Goal: Find specific page/section: Find specific page/section

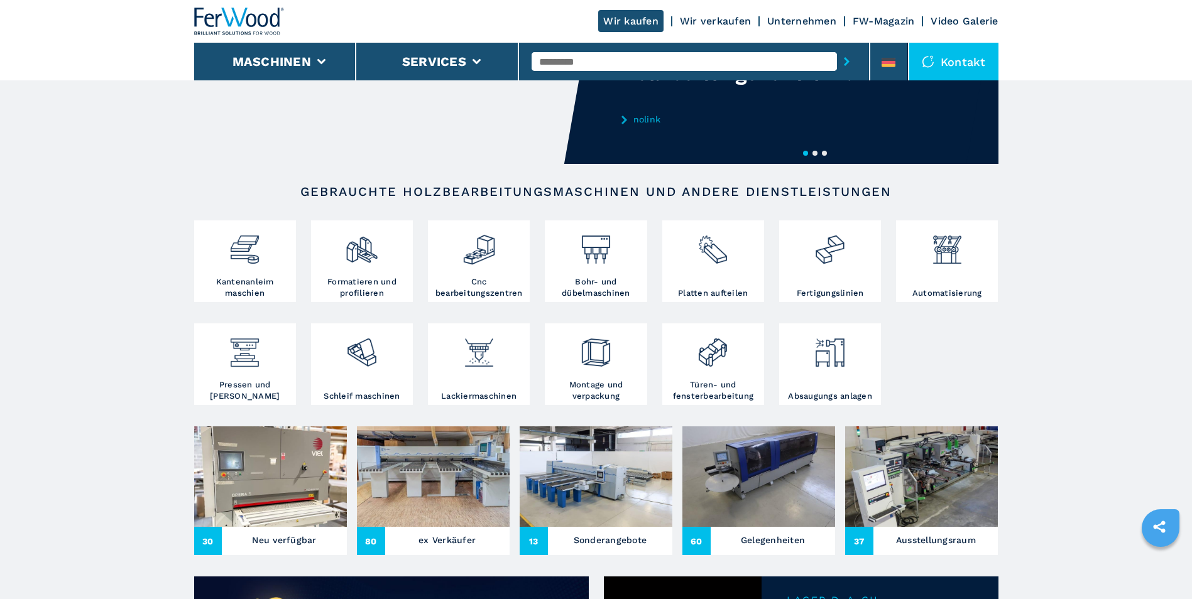
scroll to position [126, 0]
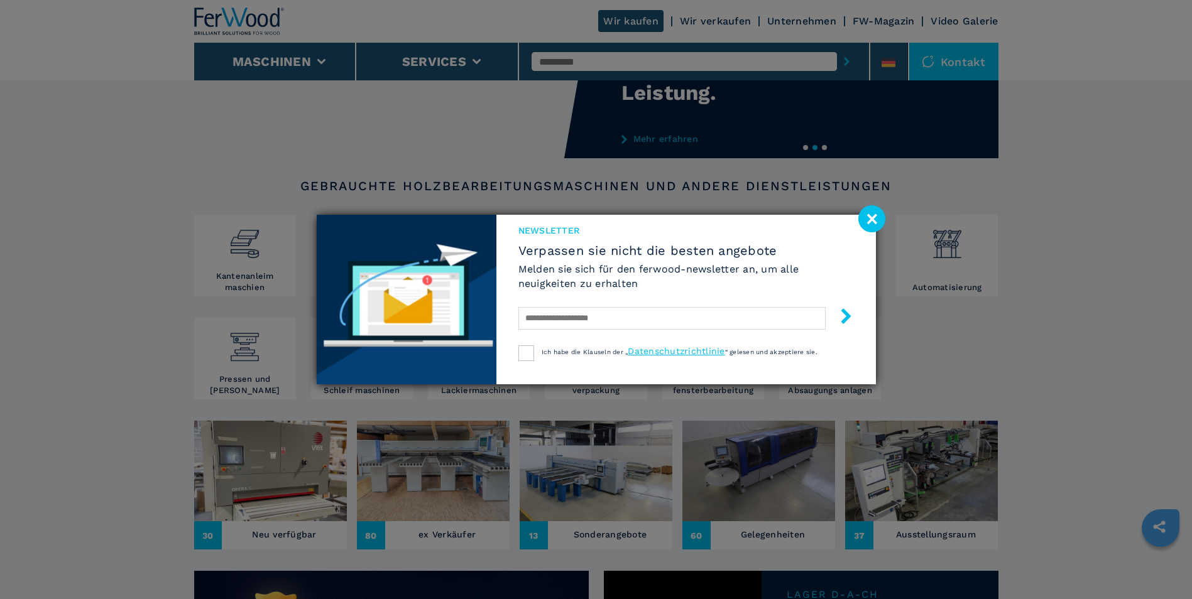
click at [865, 218] on image at bounding box center [871, 218] width 27 height 27
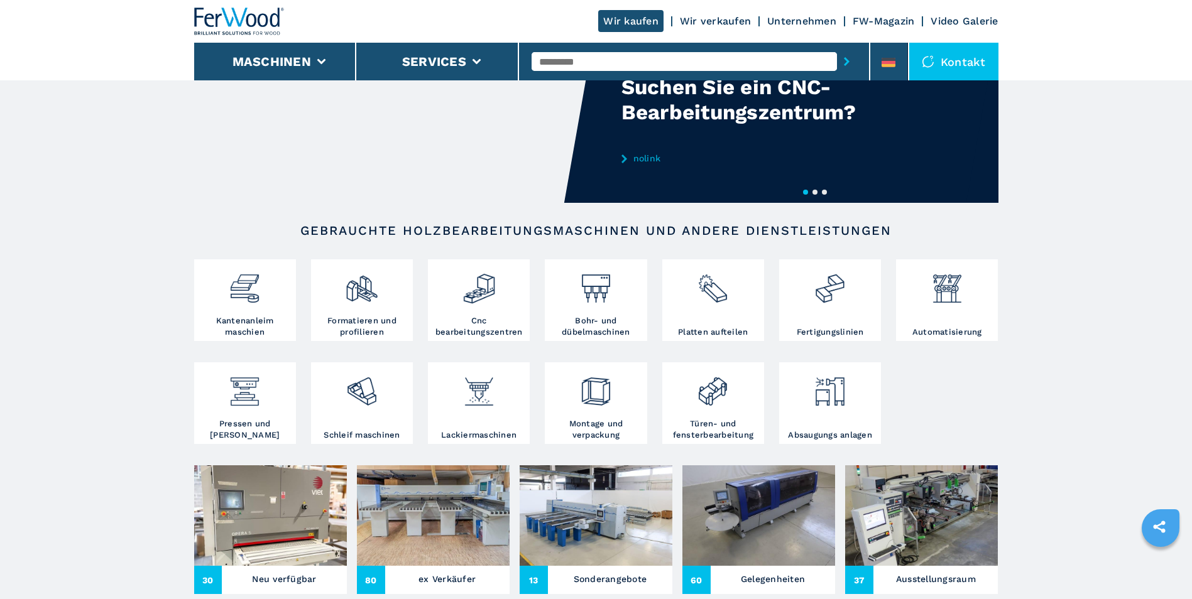
scroll to position [0, 0]
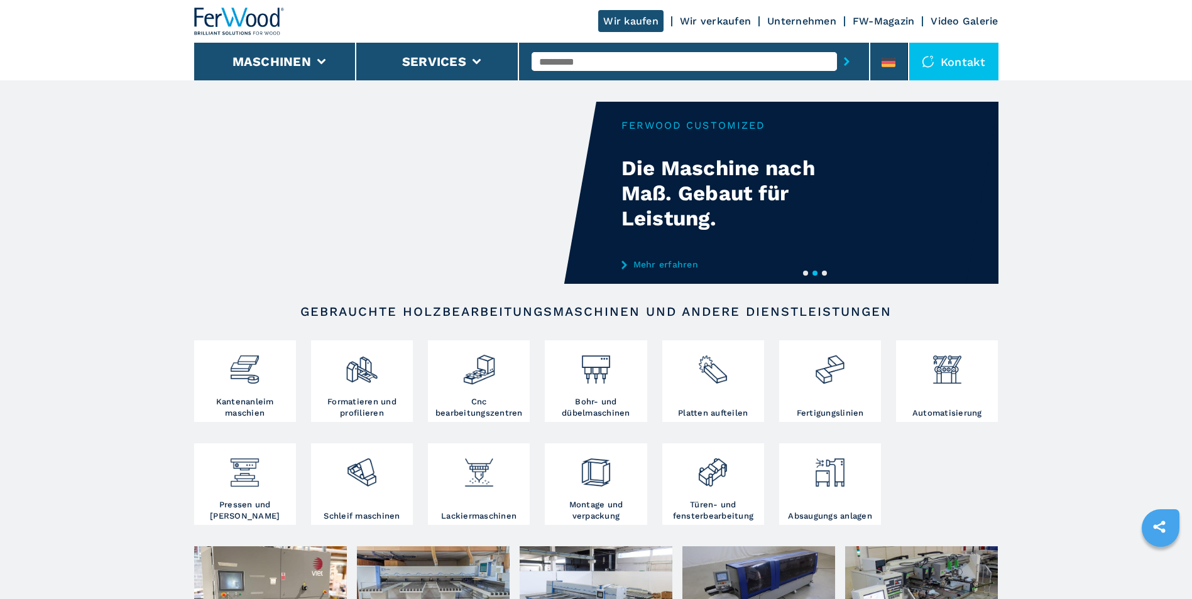
click at [626, 21] on link "Wir kaufen" at bounding box center [630, 21] width 65 height 22
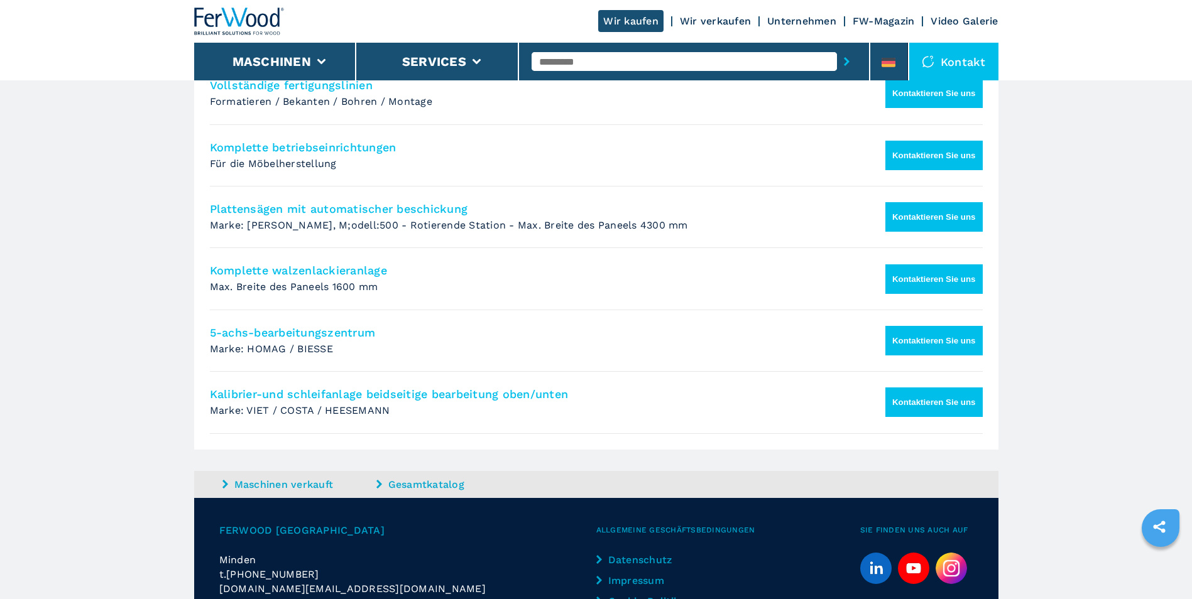
scroll to position [997, 0]
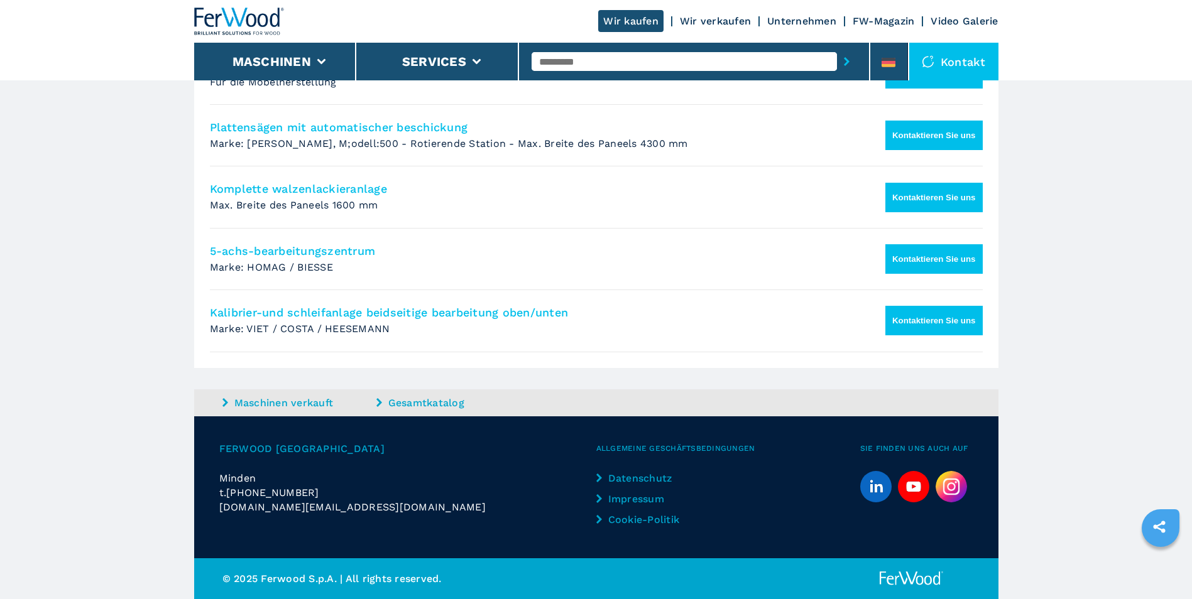
click at [1160, 527] on icon "sharethis" at bounding box center [1159, 527] width 31 height 31
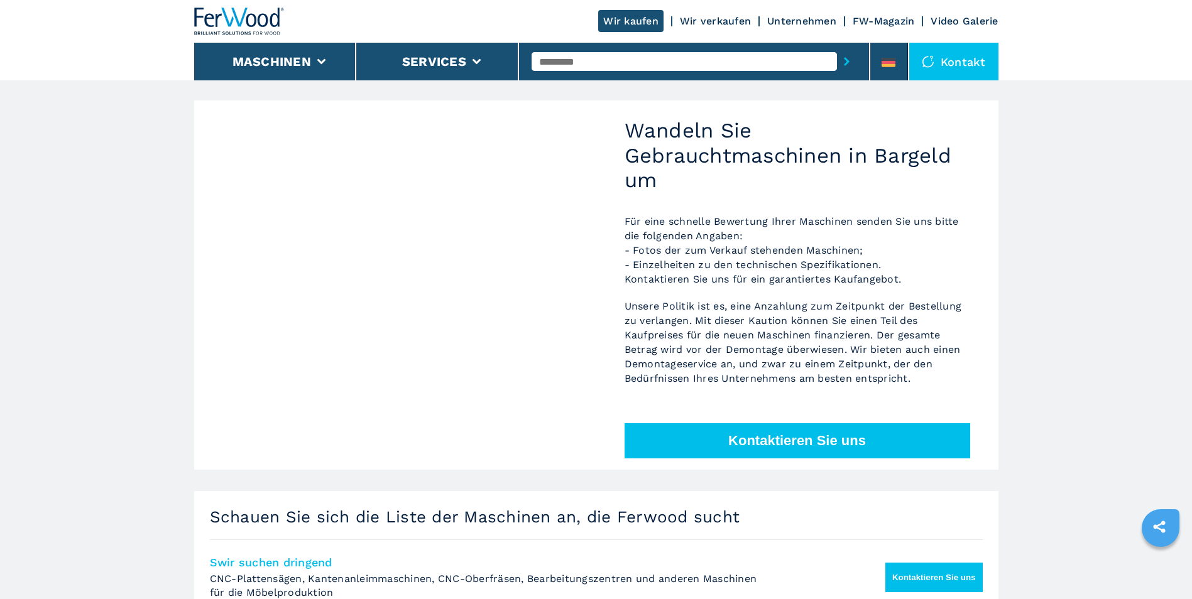
scroll to position [0, 0]
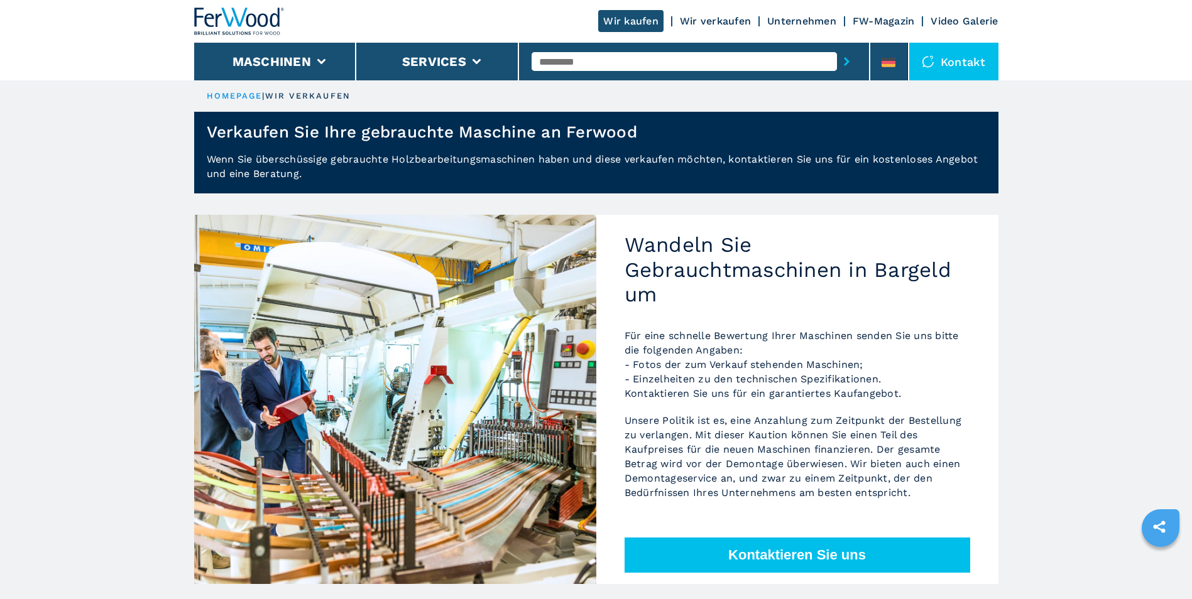
click at [967, 54] on div "Kontakt" at bounding box center [953, 62] width 89 height 38
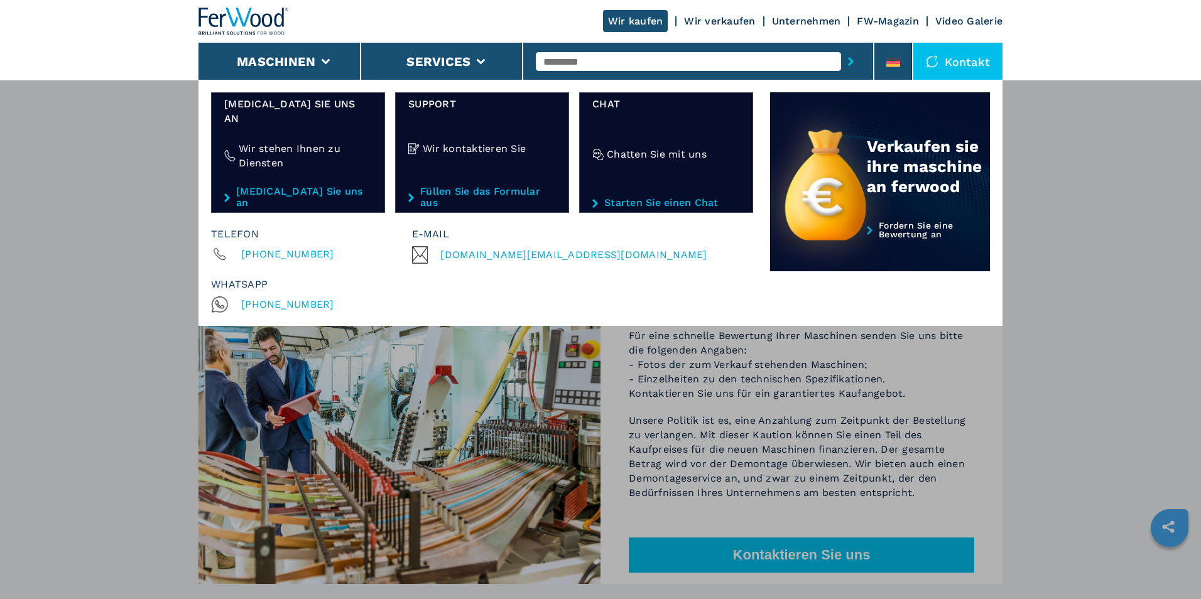
click at [1083, 400] on div "Maschinen Kantenanleimmaschinen Formatieren und profilieren Cnc bearbeitungszen…" at bounding box center [600, 379] width 1201 height 599
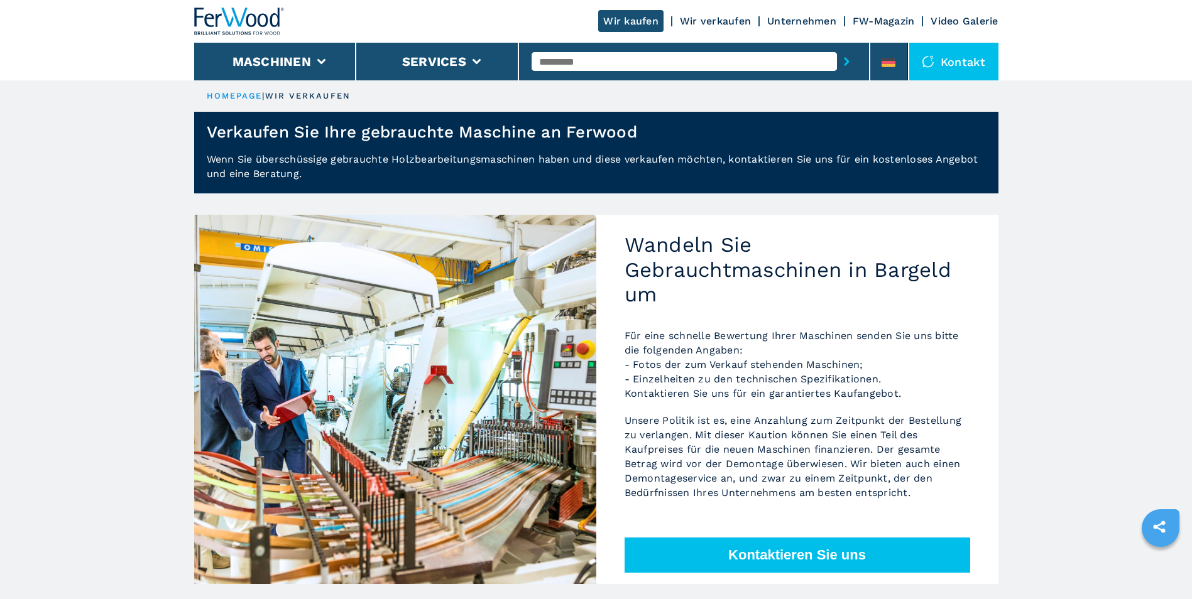
click at [938, 62] on div at bounding box center [931, 61] width 19 height 13
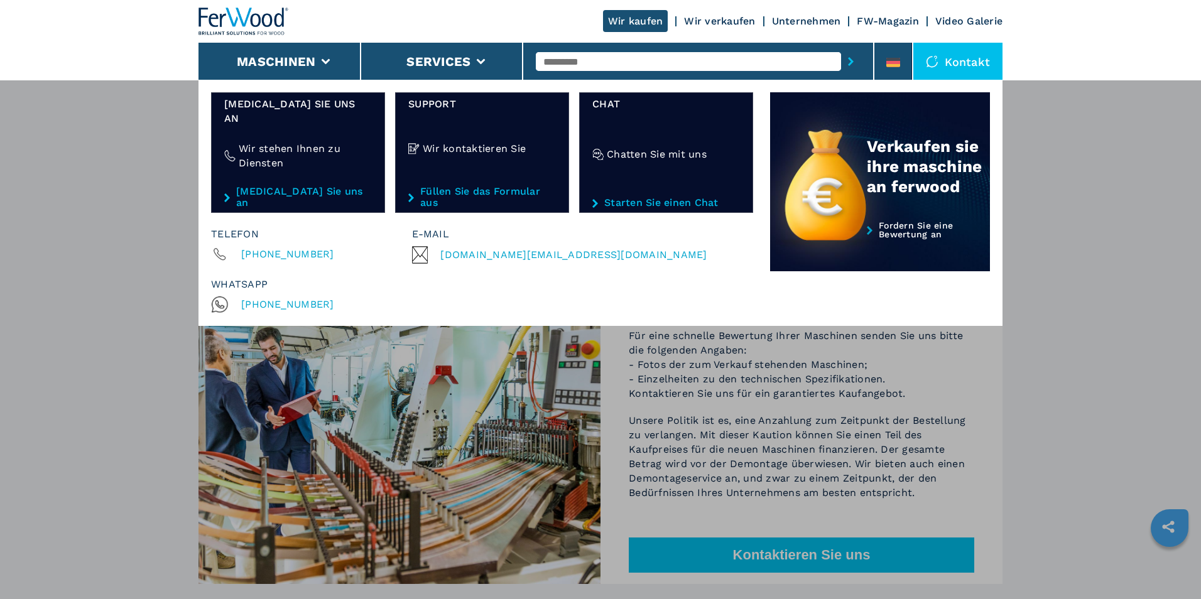
click at [1051, 358] on div "Maschinen Kantenanleimmaschinen Formatieren und profilieren Cnc bearbeitungszen…" at bounding box center [600, 379] width 1201 height 599
